Goal: Task Accomplishment & Management: Manage account settings

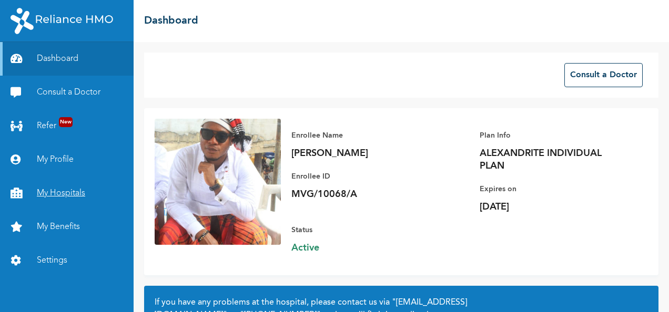
click at [105, 184] on link "My Hospitals" at bounding box center [67, 194] width 134 height 34
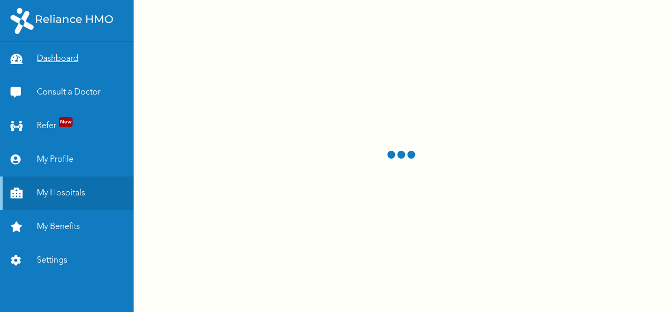
click at [79, 69] on link "Dashboard" at bounding box center [67, 59] width 134 height 34
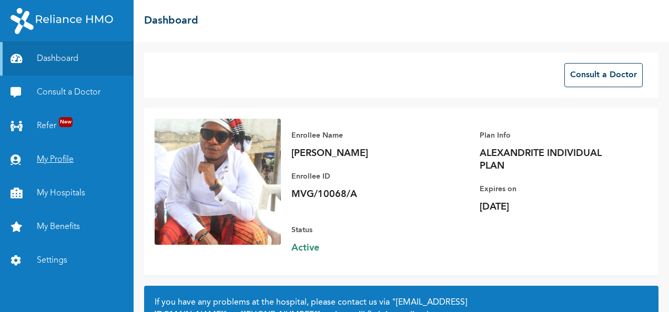
click at [46, 150] on link "My Profile" at bounding box center [67, 160] width 134 height 34
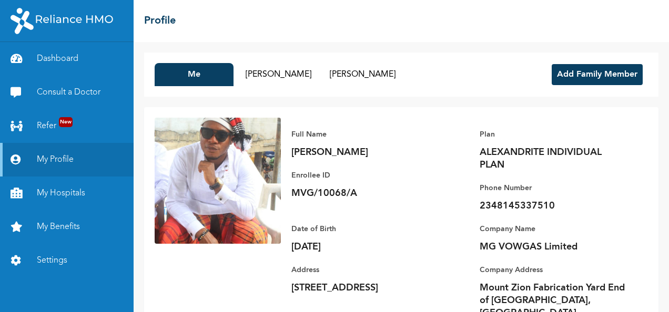
click at [562, 79] on button "Add Family Member" at bounding box center [597, 74] width 91 height 21
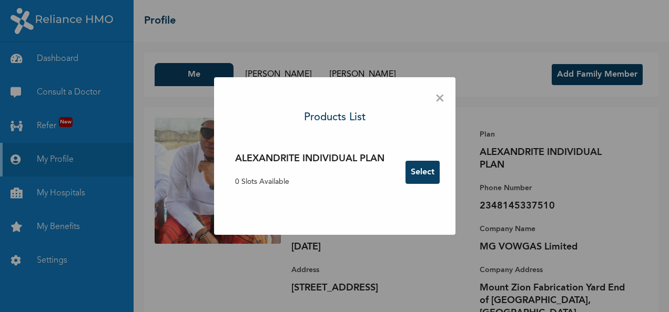
click at [441, 100] on span "×" at bounding box center [440, 99] width 10 height 22
